Goal: Submit feedback/report problem

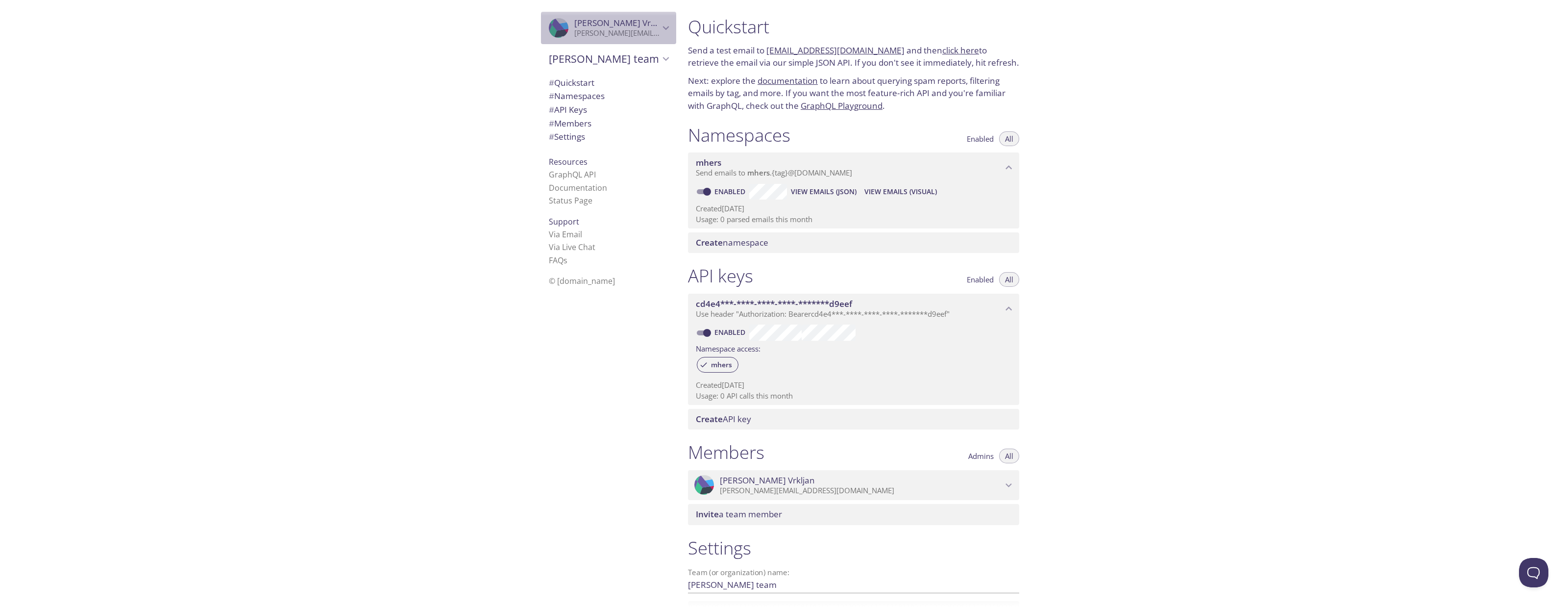
click at [660, 27] on icon "Martin Vrkljan" at bounding box center [666, 27] width 13 height 13
click at [569, 55] on span "User Settings" at bounding box center [609, 54] width 119 height 13
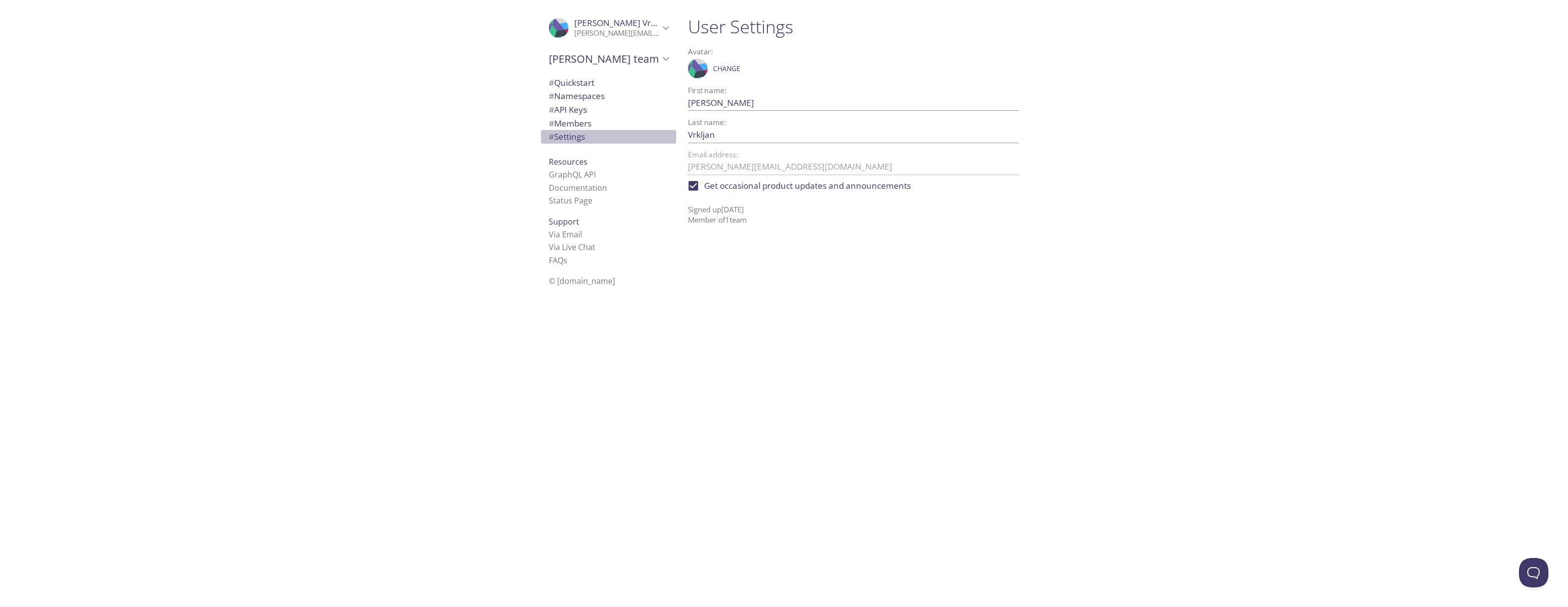
click at [569, 138] on span "# Settings" at bounding box center [567, 136] width 37 height 12
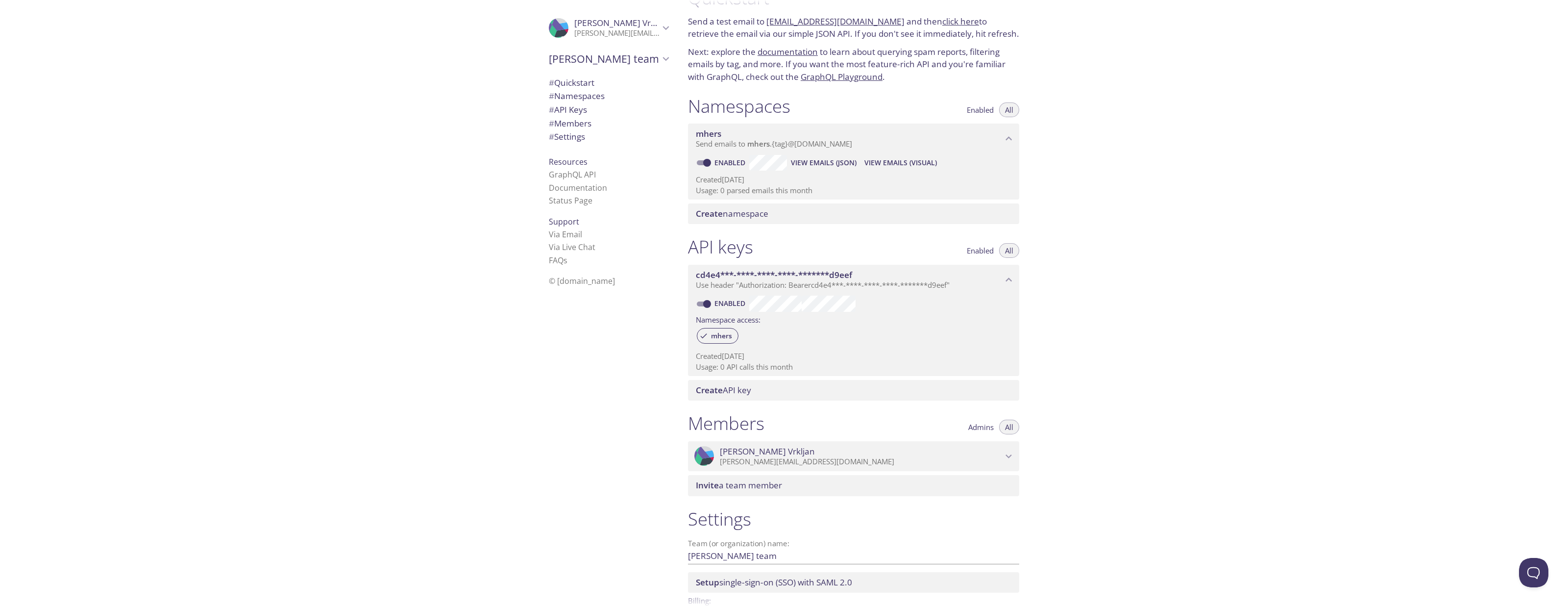
scroll to position [90, 0]
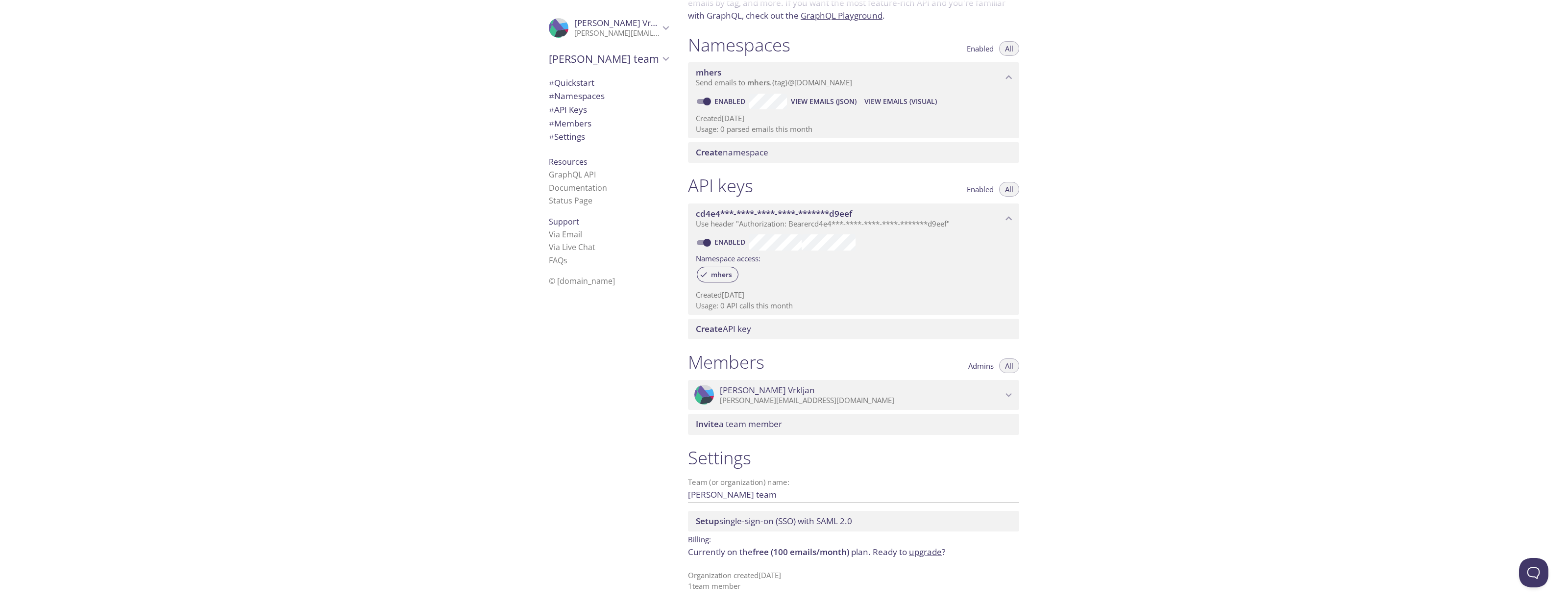
click at [1005, 391] on icon "Martin Vrkljan" at bounding box center [1009, 395] width 13 height 13
click at [749, 403] on p "[PERSON_NAME][EMAIL_ADDRESS][DOMAIN_NAME]" at bounding box center [861, 401] width 282 height 10
click at [567, 140] on span "# Settings" at bounding box center [567, 136] width 37 height 12
click at [564, 124] on span "# Members" at bounding box center [570, 123] width 43 height 12
click at [569, 140] on span "# Settings" at bounding box center [567, 136] width 37 height 12
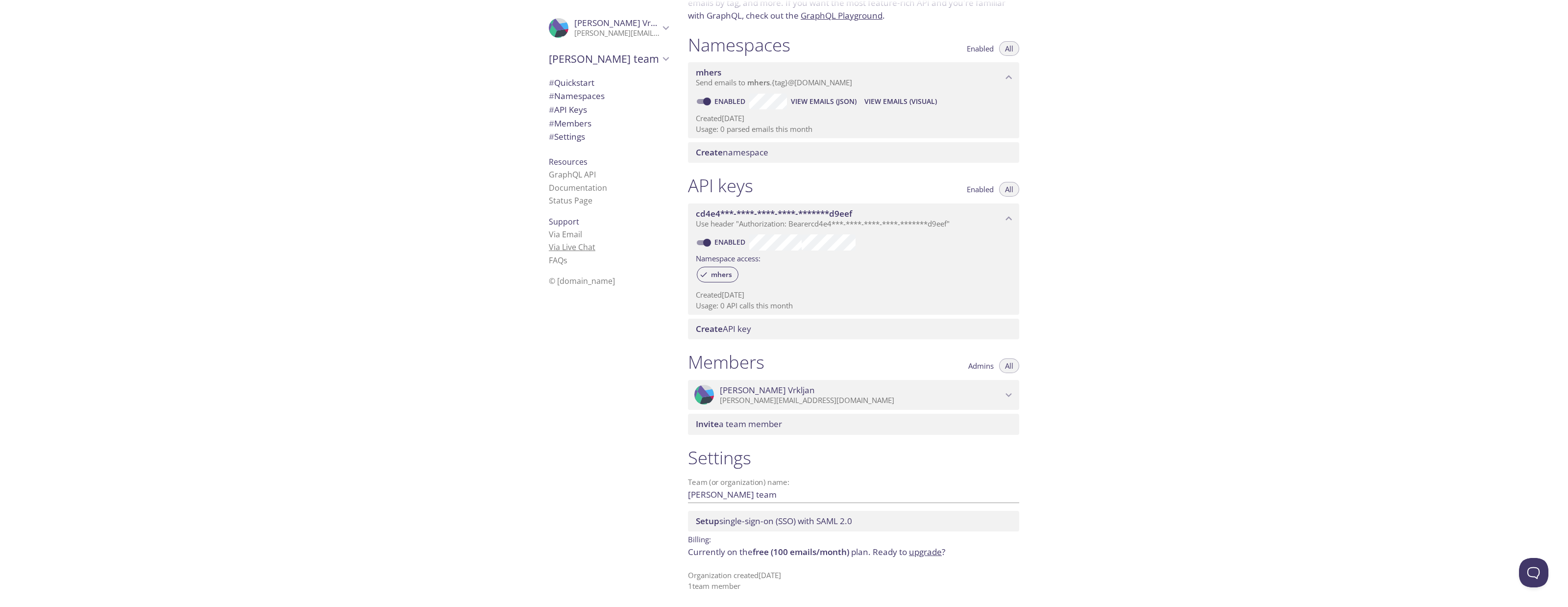
click at [560, 245] on link "Via Live Chat" at bounding box center [572, 247] width 46 height 11
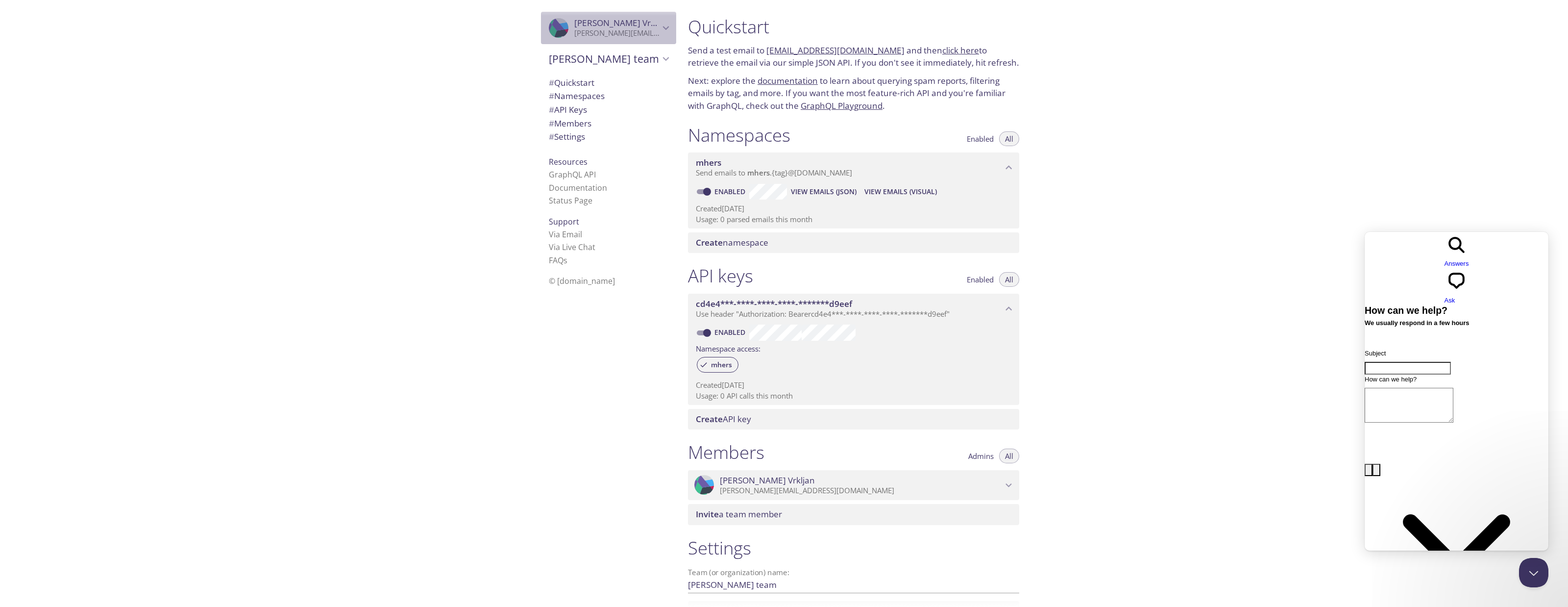
click at [612, 30] on p "[PERSON_NAME][EMAIL_ADDRESS][DOMAIN_NAME]" at bounding box center [617, 33] width 85 height 10
click at [569, 54] on span "User Settings" at bounding box center [609, 54] width 119 height 13
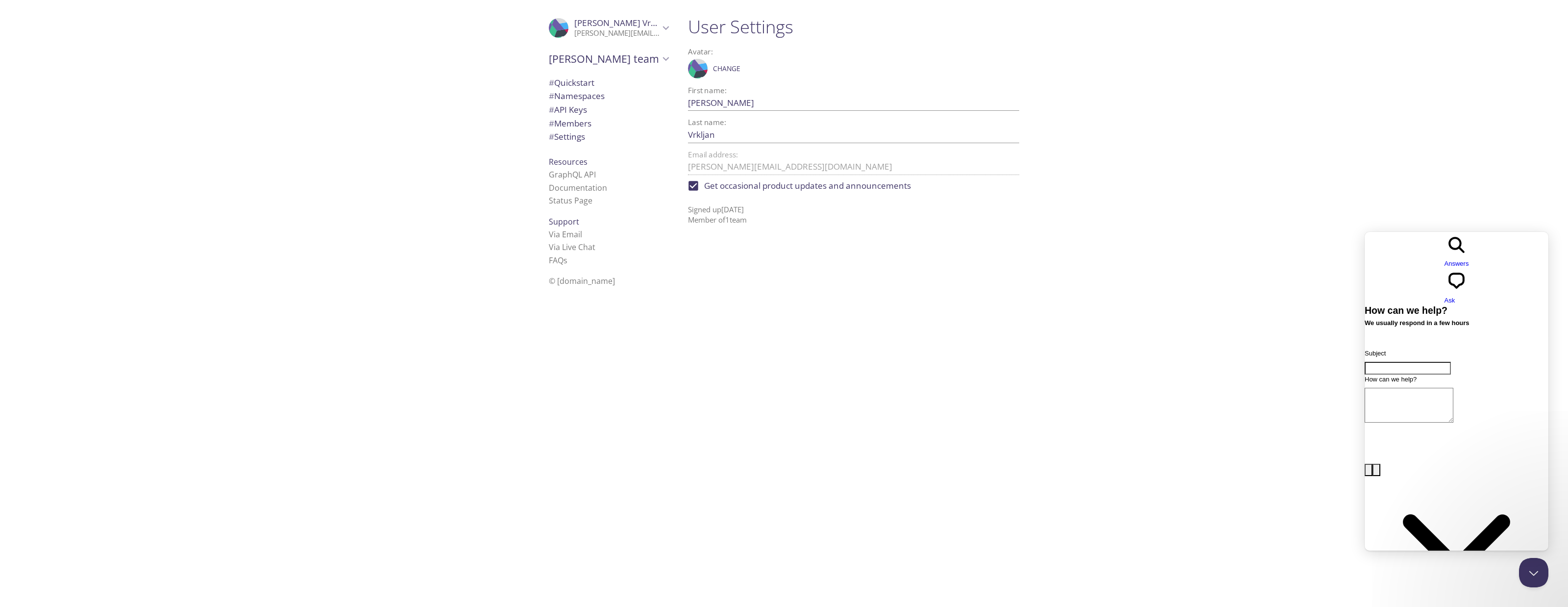
click at [856, 244] on div "User Settings Avatar: .cls-1 { fill: #6d5ca8; } .cls-2 { fill: #3fc191; } .cls-…" at bounding box center [857, 303] width 355 height 607
click at [1419, 374] on div "Contact form" at bounding box center [1457, 374] width 184 height 0
click at [1424, 362] on input "Subject" at bounding box center [1408, 368] width 86 height 13
click at [1436, 362] on input "Subject" at bounding box center [1408, 368] width 86 height 13
type input "Delete my account"
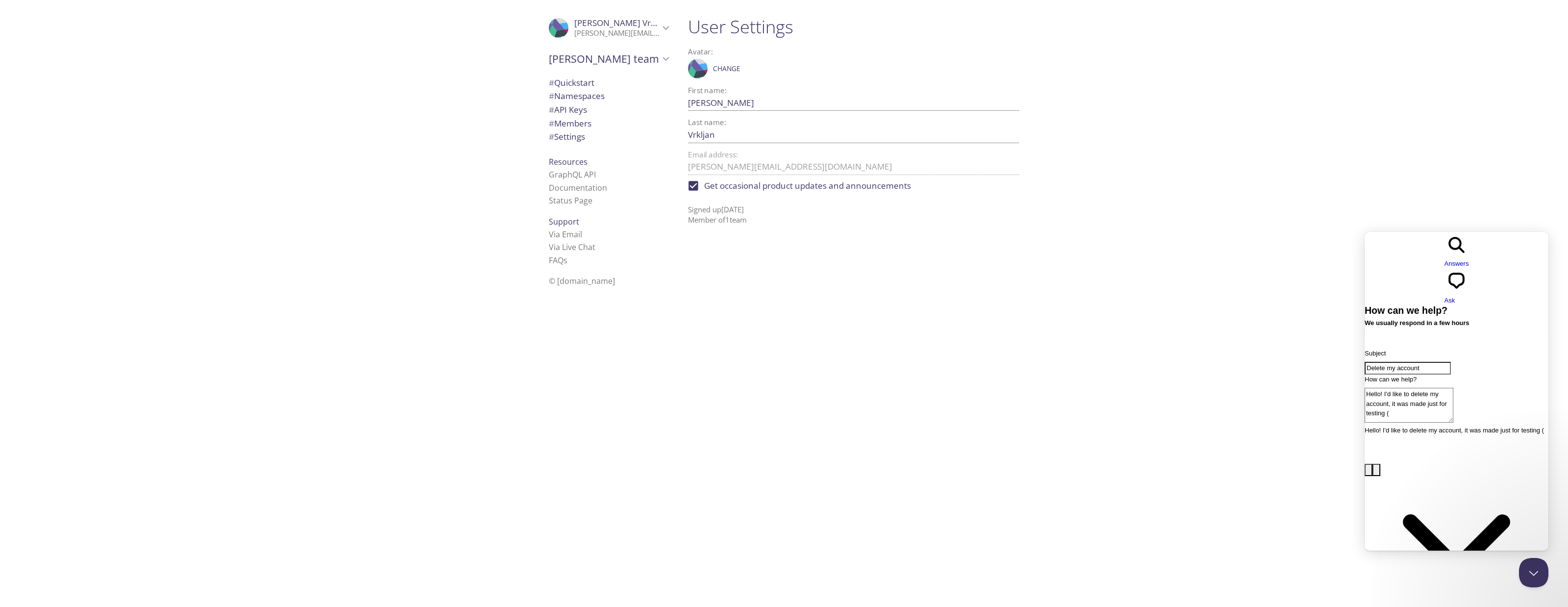
paste textarea "[PERSON_NAME][EMAIL_ADDRESS][DOMAIN_NAME]"
type textarea "Hello! I'd like to delete my account, it was made just for testing ([PERSON_NAM…"
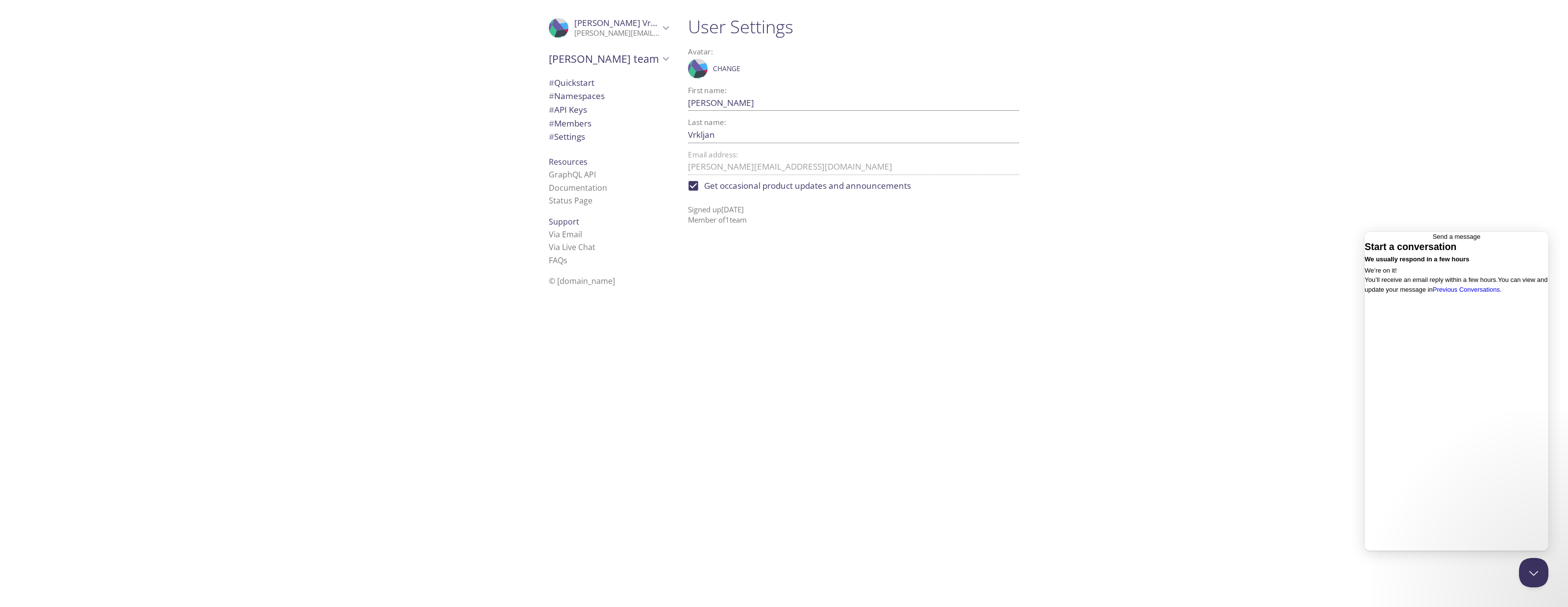
click at [1433, 240] on span "Go back" at bounding box center [1433, 236] width 0 height 7
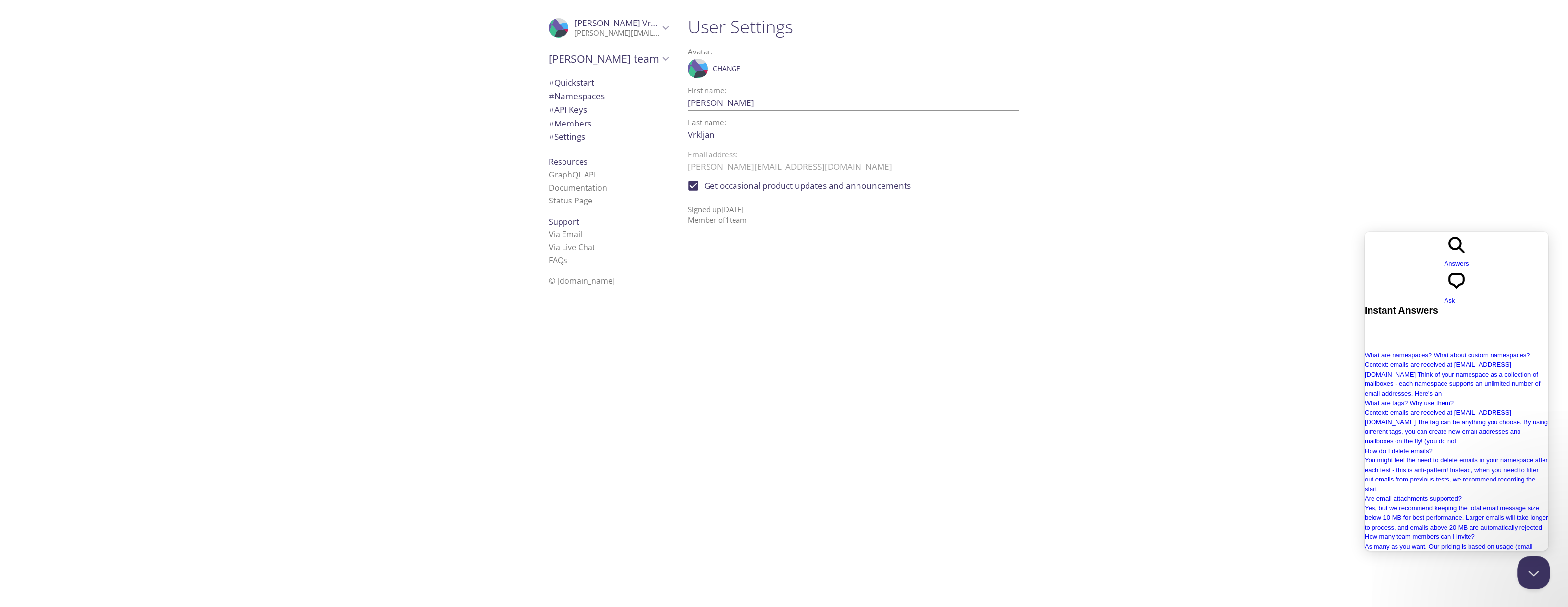
click at [1527, 569] on button "Close Beacon popover" at bounding box center [1531, 570] width 29 height 29
